Goal: Task Accomplishment & Management: Use online tool/utility

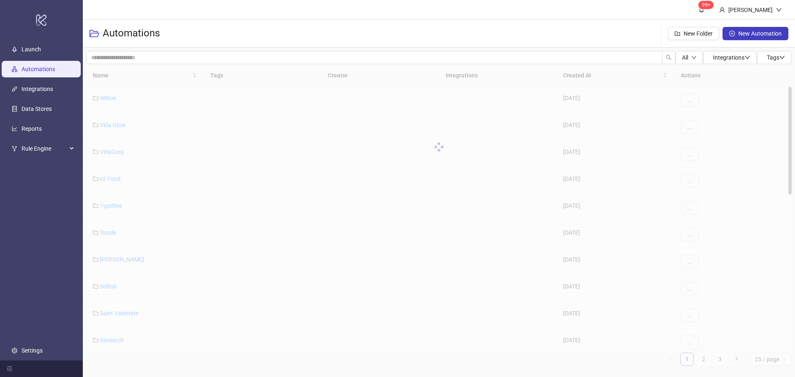
click at [109, 123] on div at bounding box center [438, 147] width 705 height 166
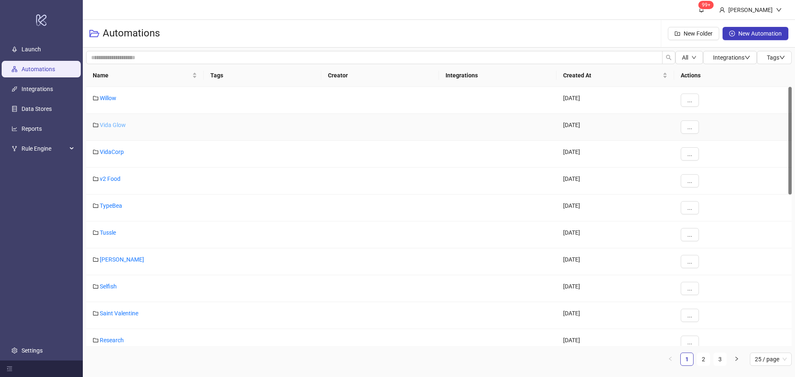
click at [112, 124] on link "Vida Glow" at bounding box center [113, 125] width 26 height 7
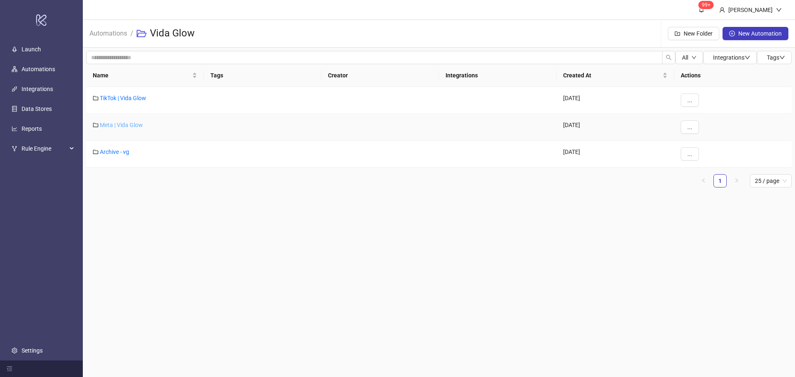
click at [113, 124] on link "Meta | Vida Glow" at bounding box center [121, 125] width 43 height 7
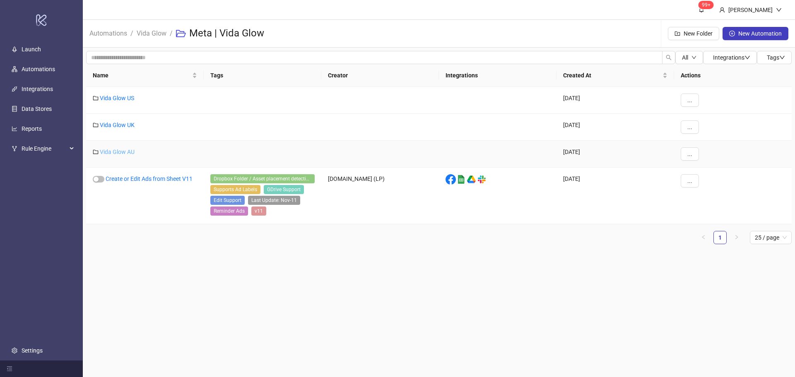
click at [119, 154] on link "Vida Glow AU" at bounding box center [117, 152] width 35 height 7
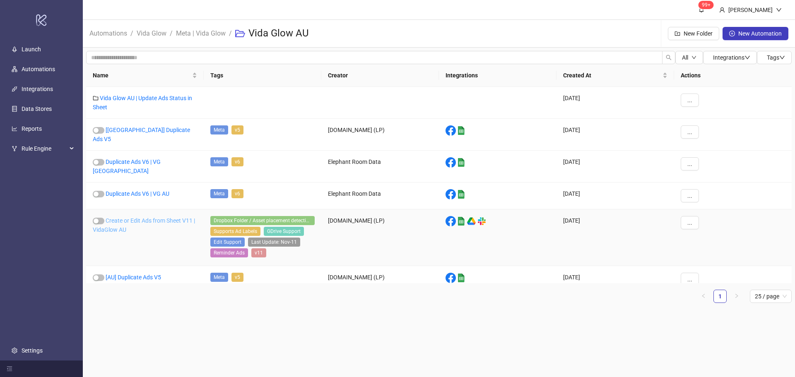
click at [117, 217] on link "Create or Edit Ads from Sheet V11 | VidaGlow AU" at bounding box center [144, 225] width 102 height 16
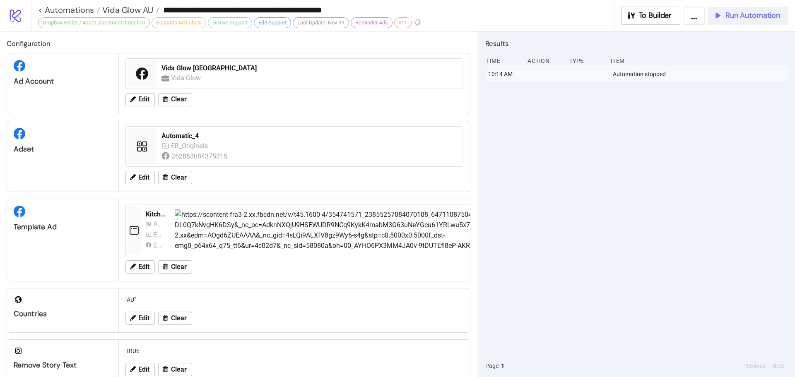
click at [746, 22] on button "Run Automation" at bounding box center [748, 16] width 80 height 18
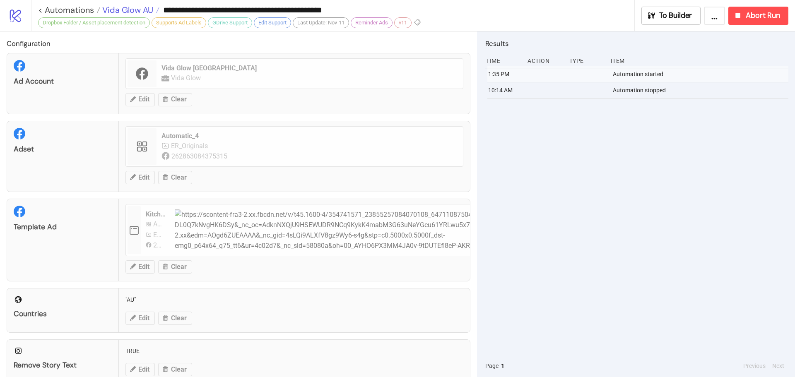
click at [142, 9] on span "Vida Glow AU" at bounding box center [126, 10] width 53 height 11
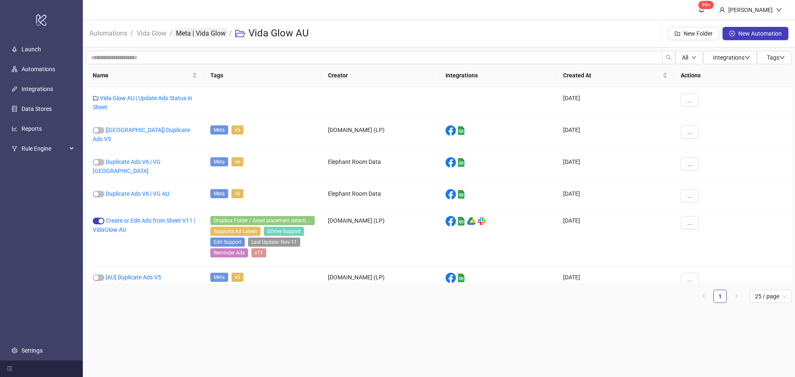
click at [185, 31] on link "Meta | Vida Glow" at bounding box center [200, 32] width 53 height 9
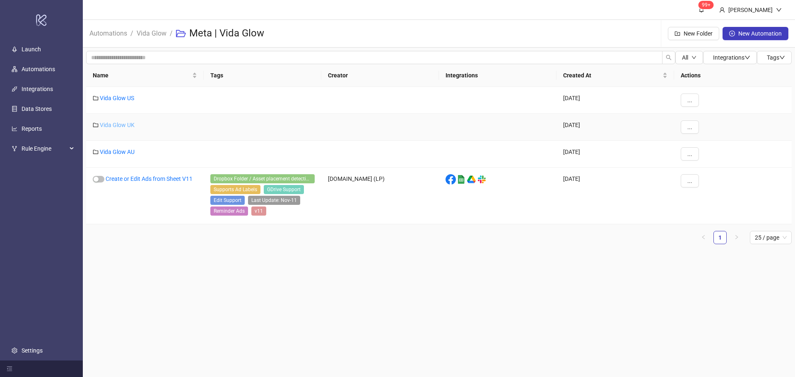
click at [111, 124] on link "Vida Glow UK" at bounding box center [117, 125] width 35 height 7
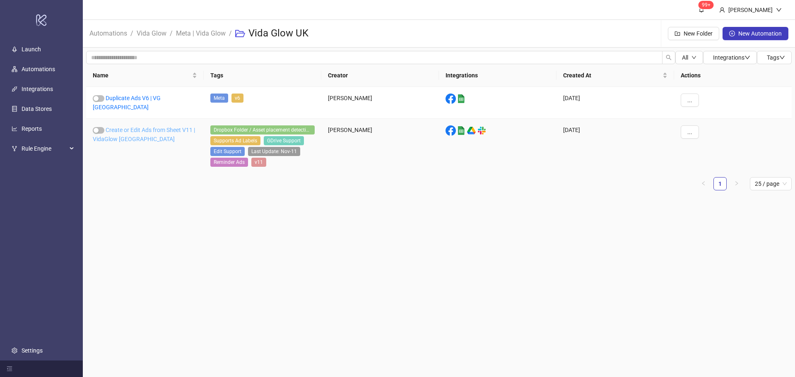
click at [142, 127] on link "Create or Edit Ads from Sheet V11 | VidaGlow UK" at bounding box center [144, 135] width 102 height 16
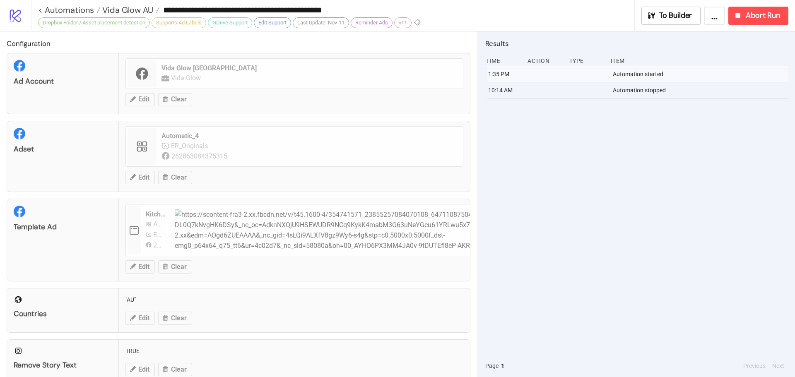
type input "**********"
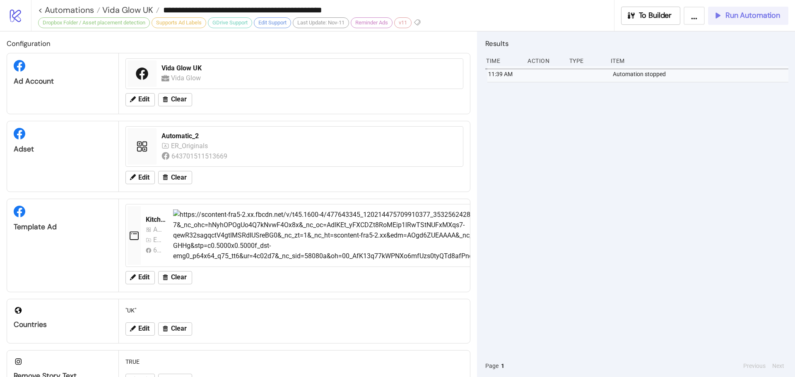
click at [757, 20] on button "Run Automation" at bounding box center [748, 16] width 80 height 18
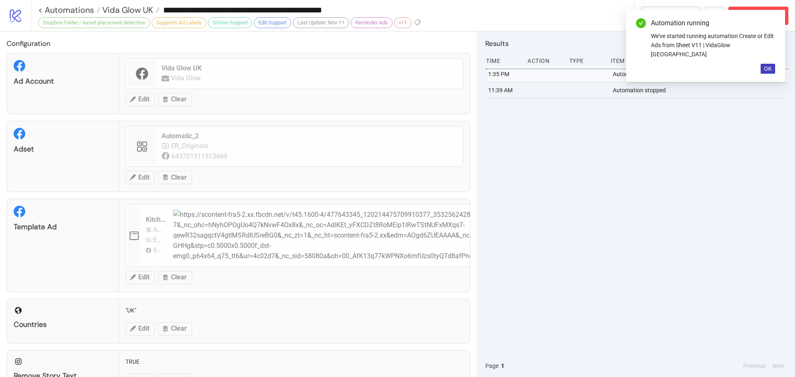
drag, startPoint x: 767, startPoint y: 53, endPoint x: 759, endPoint y: 55, distance: 8.4
click at [767, 54] on div "Automation running We've started running automation Create or Edit Ads from She…" at bounding box center [705, 46] width 159 height 72
click at [768, 64] on button "OK" at bounding box center [767, 69] width 14 height 10
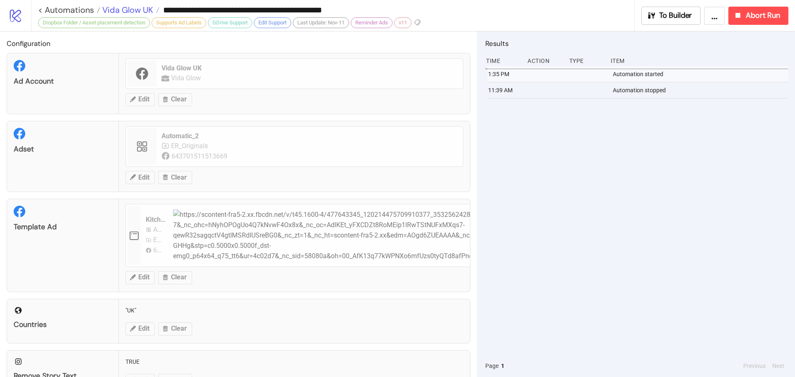
click at [118, 8] on span "Vida Glow UK" at bounding box center [126, 10] width 53 height 11
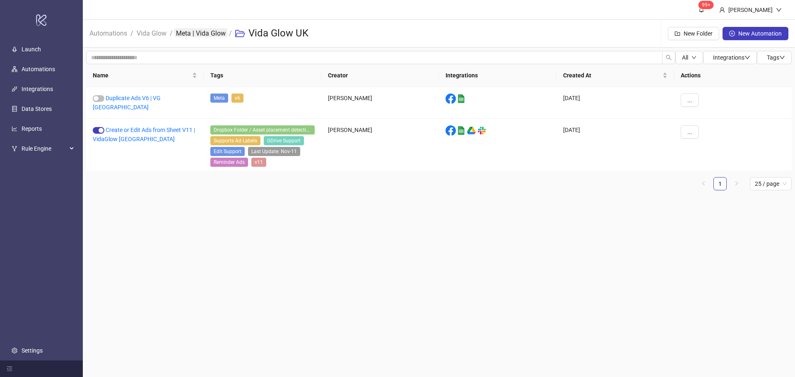
click at [196, 34] on link "Meta | Vida Glow" at bounding box center [200, 32] width 53 height 9
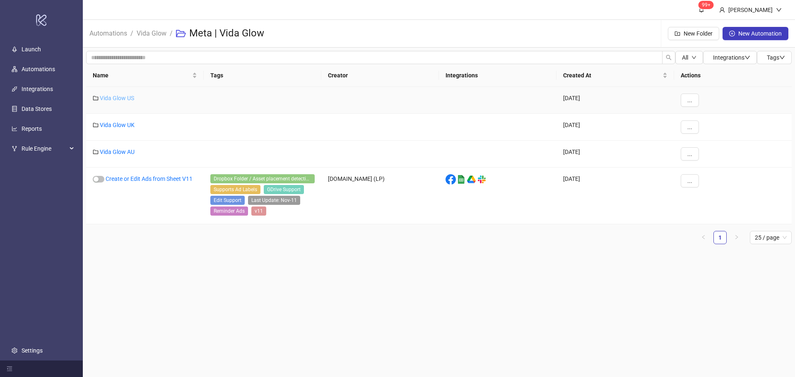
click at [127, 98] on link "Vida Glow US" at bounding box center [117, 98] width 34 height 7
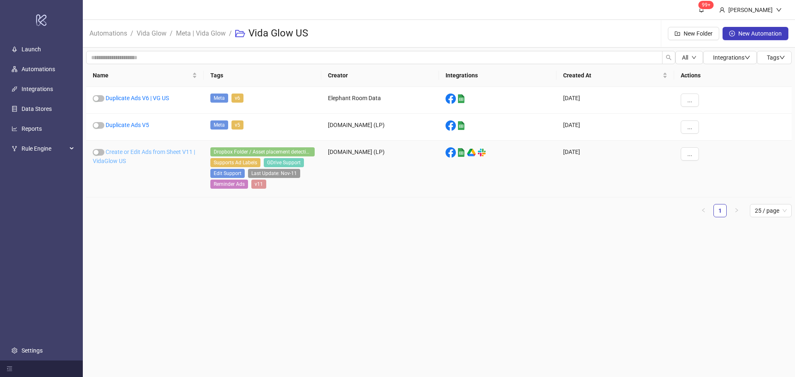
click at [133, 154] on link "Create or Edit Ads from Sheet V11 | VidaGlow US" at bounding box center [144, 157] width 102 height 16
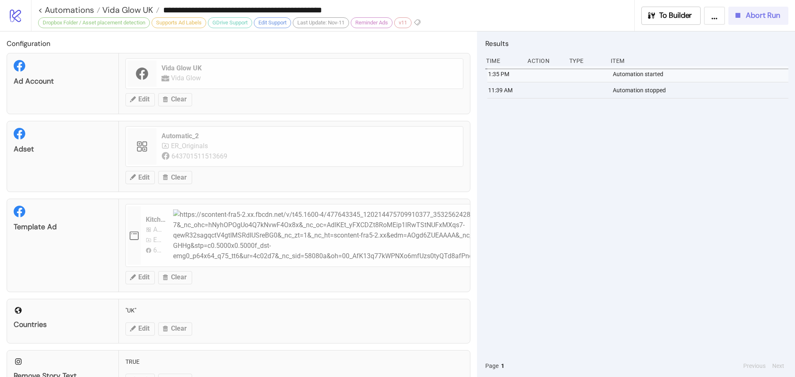
type input "**********"
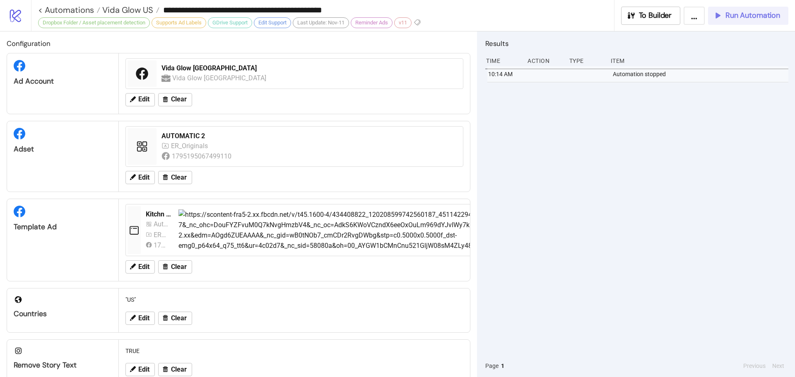
click at [745, 17] on span "Run Automation" at bounding box center [752, 16] width 55 height 10
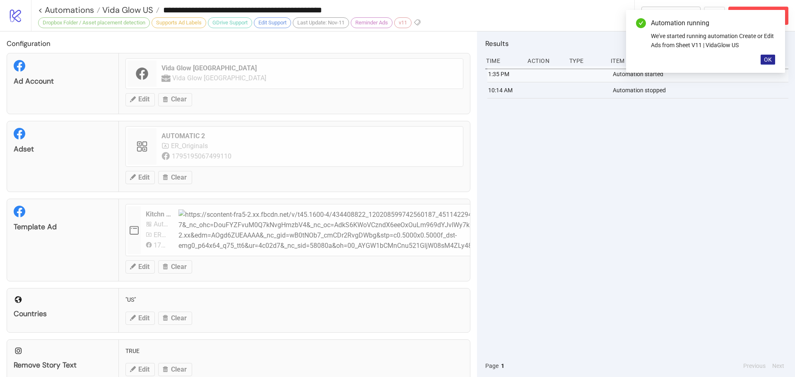
click at [770, 57] on span "OK" at bounding box center [768, 59] width 8 height 7
